Goal: Task Accomplishment & Management: Manage account settings

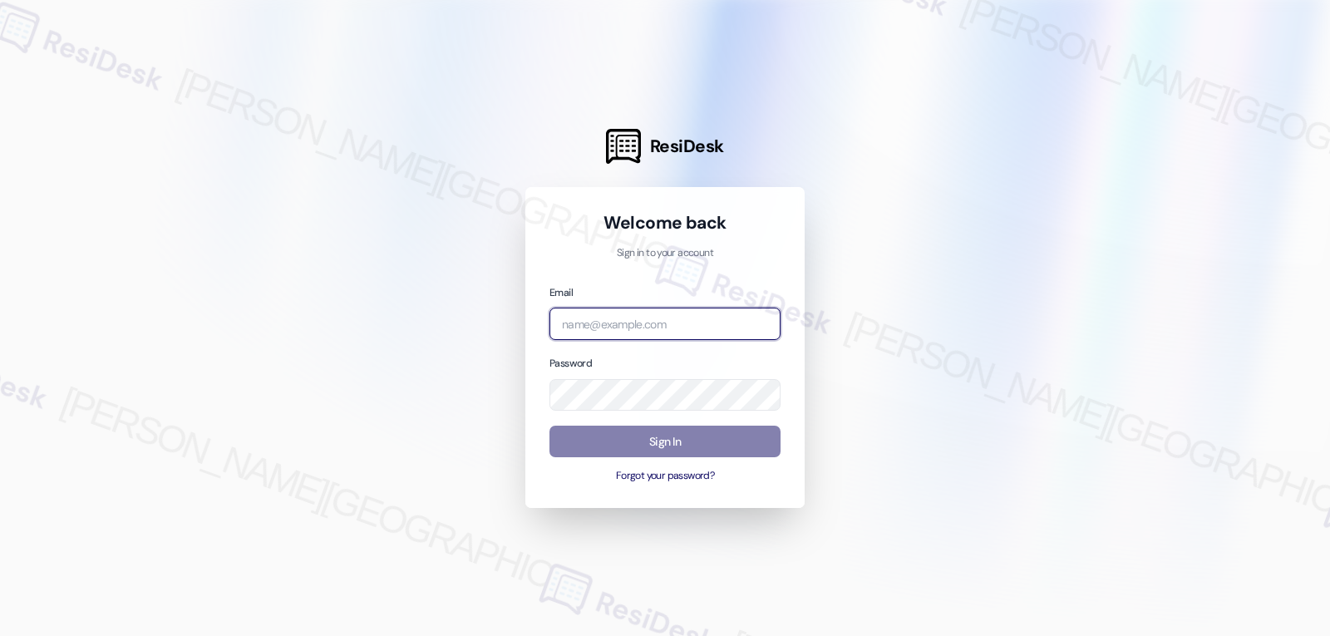
click at [679, 324] on input "email" at bounding box center [664, 324] width 231 height 32
click at [717, 324] on input "email" at bounding box center [664, 324] width 231 height 32
paste input "[EMAIL_ADDRESS][DOMAIN_NAME]"
type input "[EMAIL_ADDRESS][DOMAIN_NAME]"
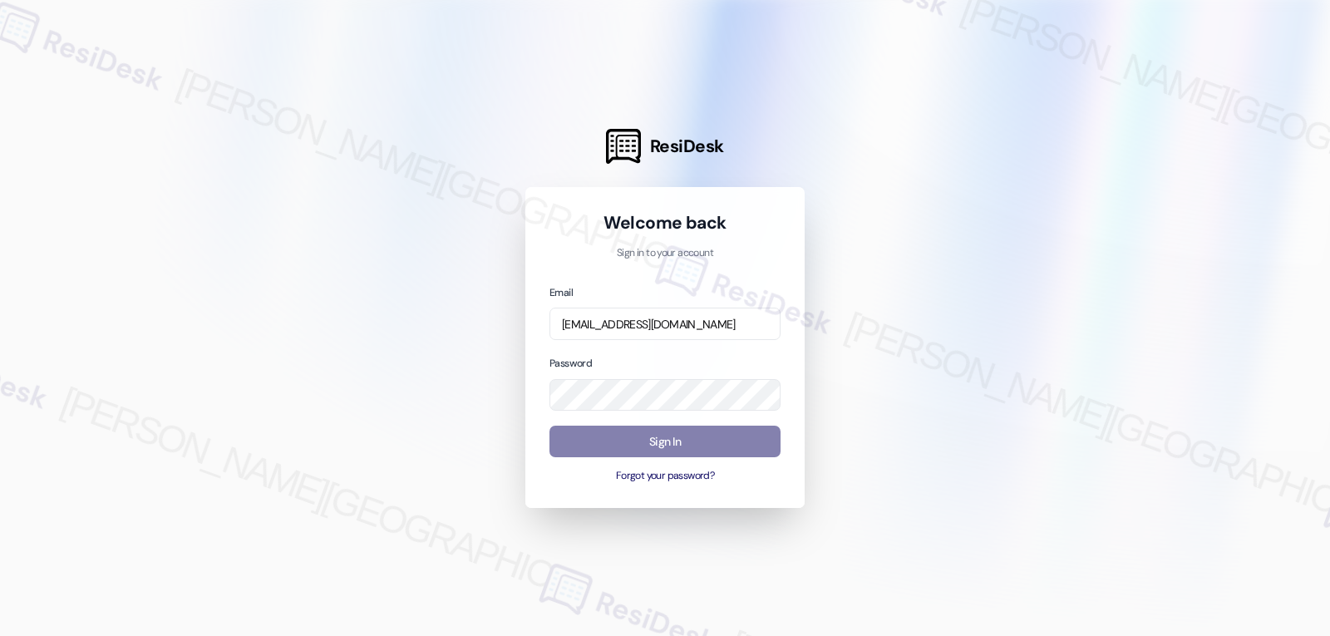
scroll to position [0, 0]
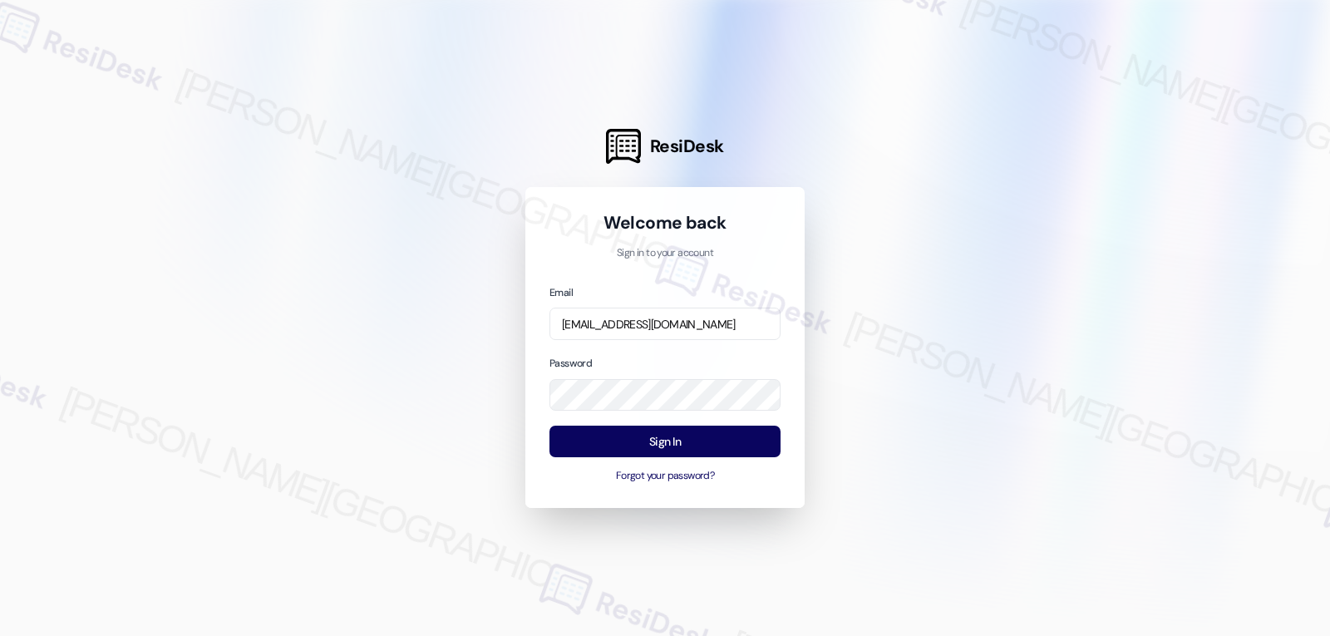
click at [671, 359] on div "Password" at bounding box center [664, 382] width 231 height 57
click at [627, 440] on button "Sign In" at bounding box center [664, 442] width 231 height 32
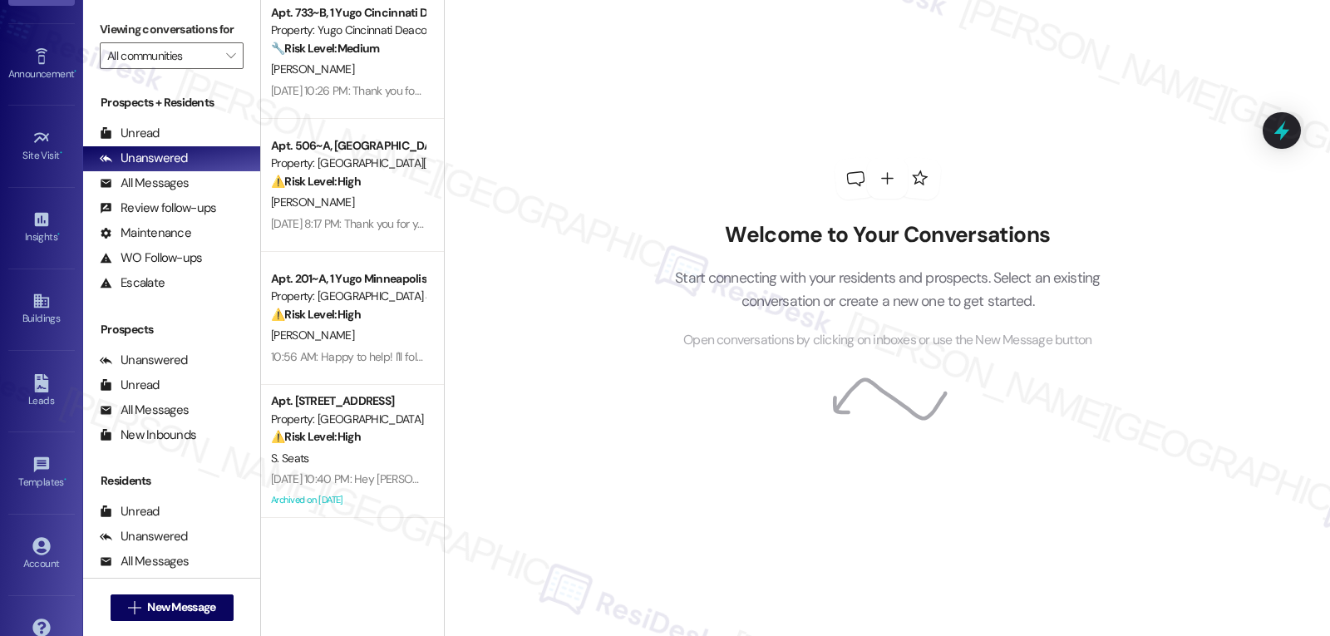
scroll to position [157, 0]
